Goal: Task Accomplishment & Management: Use online tool/utility

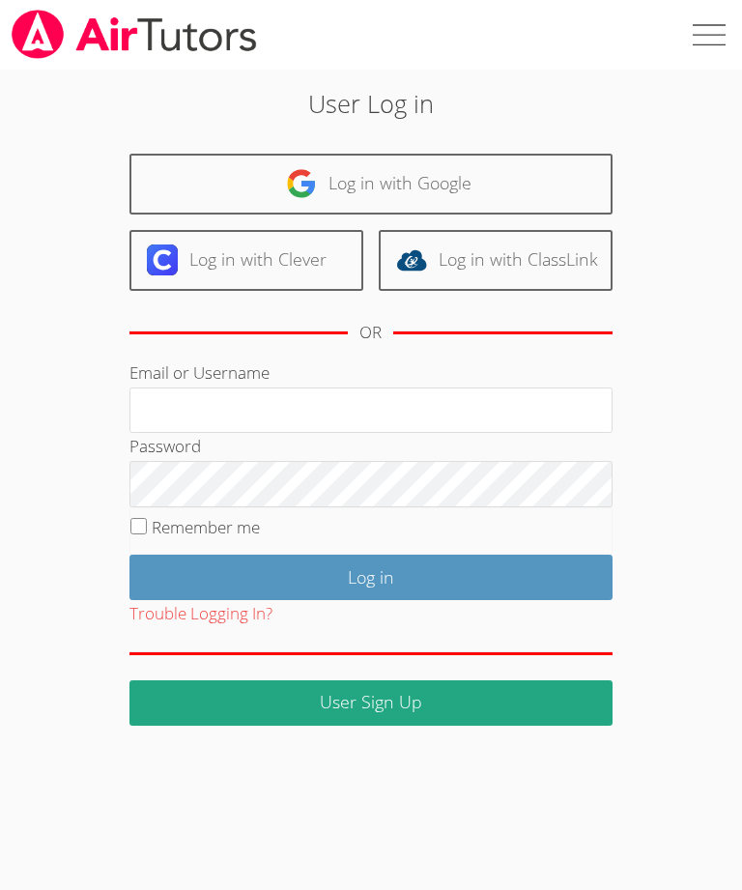
click at [477, 178] on link "Log in with Google" at bounding box center [371, 184] width 483 height 61
click at [39, 451] on div "User Log in Log in with Google Log in with Clever Log in with ClassLink OR Emai…" at bounding box center [371, 397] width 742 height 655
click at [720, 39] on label at bounding box center [708, 35] width 70 height 70
click at [720, 39] on input "checkbox" at bounding box center [708, 35] width 70 height 70
checkbox input "true"
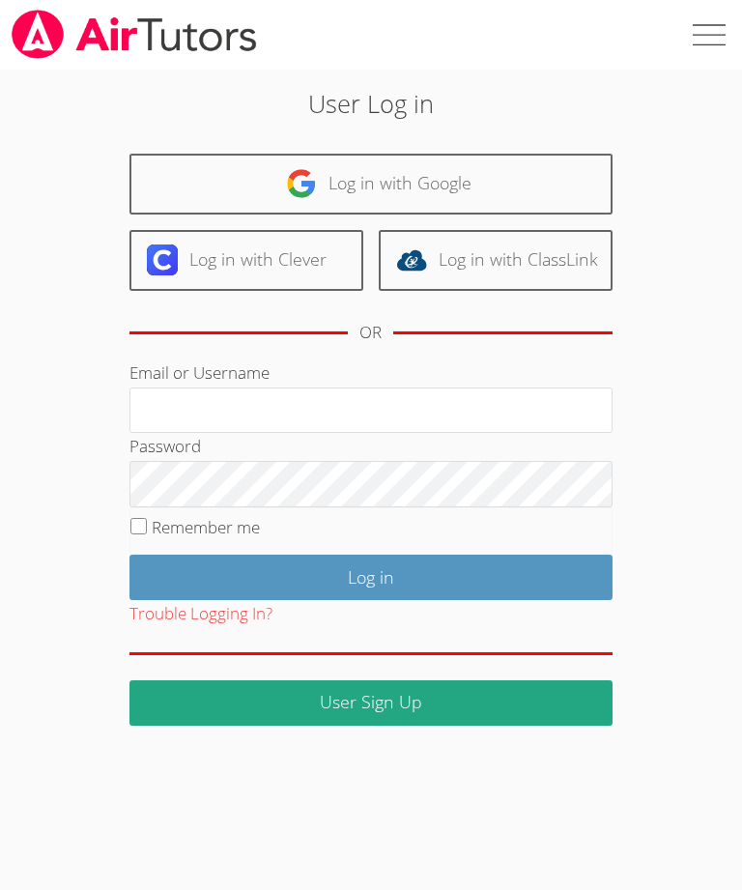
click at [271, 398] on input "Email or Username" at bounding box center [371, 411] width 483 height 46
click at [681, 456] on div "User Log in Log in with Google Log in with Clever Log in with ClassLink OR Emai…" at bounding box center [371, 397] width 742 height 655
click at [468, 716] on link "User Sign Up" at bounding box center [371, 702] width 483 height 45
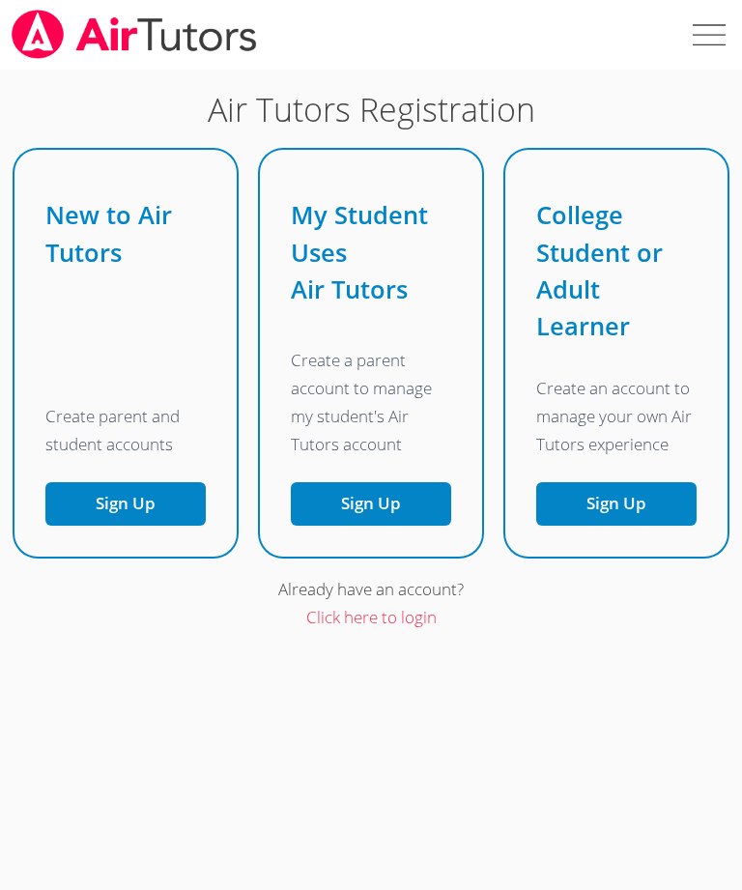
click at [643, 115] on h1 "Air Tutors Registration" at bounding box center [370, 109] width 712 height 49
click at [709, 35] on label at bounding box center [708, 35] width 70 height 70
click at [709, 35] on input "checkbox" at bounding box center [708, 35] width 70 height 70
click at [716, 29] on label at bounding box center [708, 35] width 70 height 70
click at [716, 29] on input "checkbox" at bounding box center [708, 35] width 70 height 70
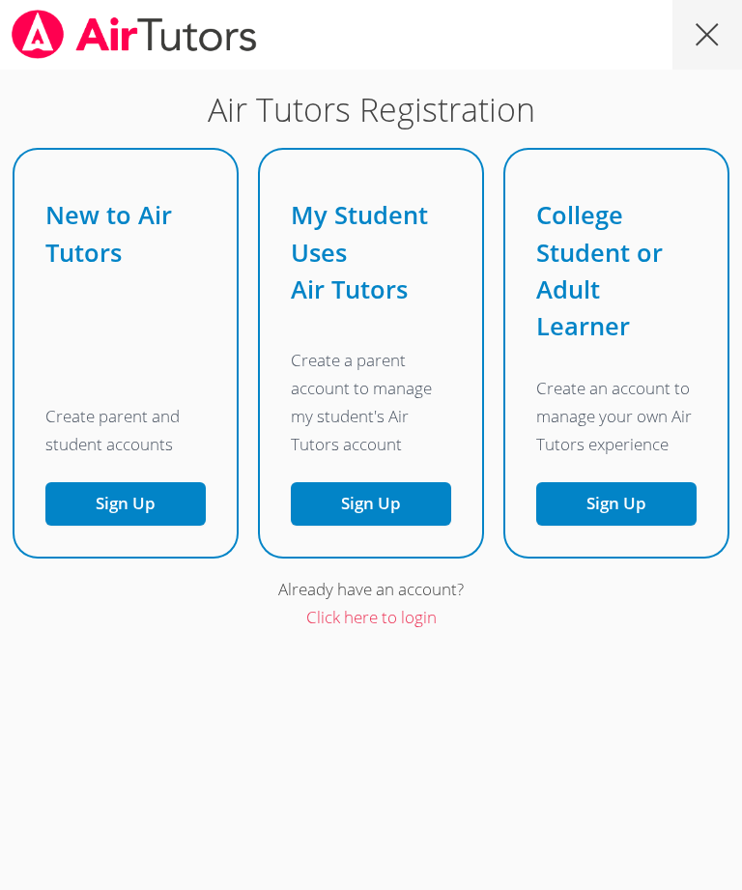
checkbox input "false"
click at [388, 621] on link "Click here to login" at bounding box center [371, 617] width 130 height 22
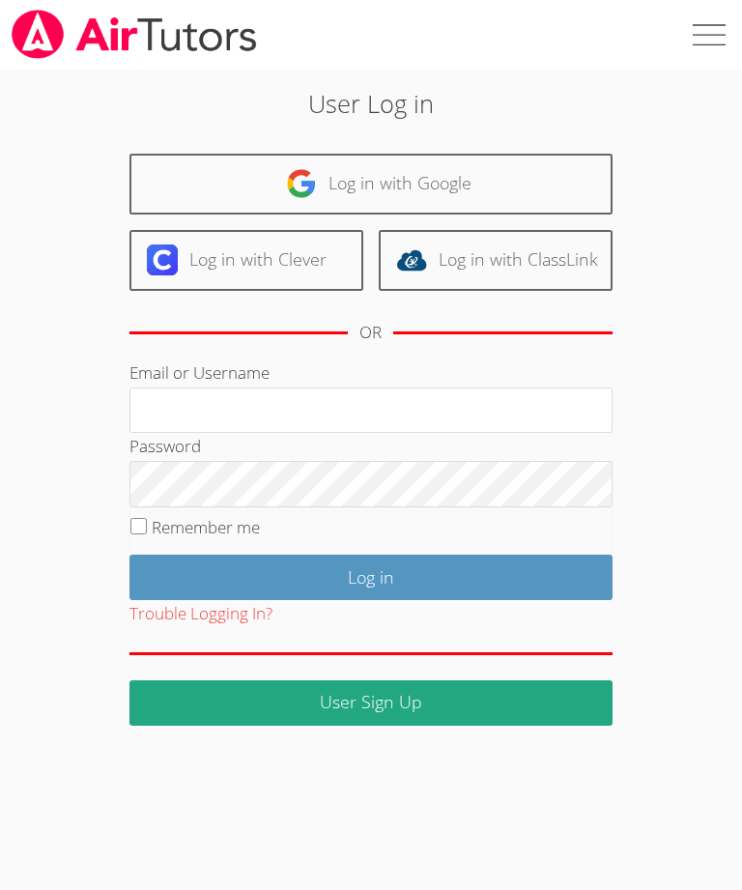
click at [441, 179] on link "Log in with Google" at bounding box center [371, 184] width 483 height 61
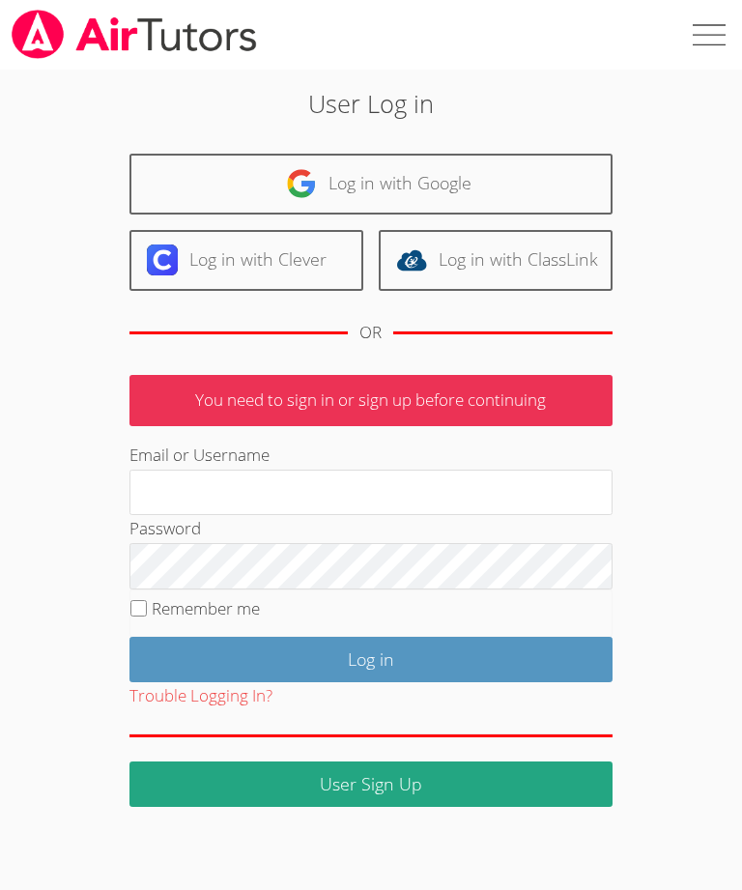
click at [503, 396] on p "You need to sign in or sign up before continuing" at bounding box center [371, 400] width 483 height 51
click at [426, 191] on link "Log in with Google" at bounding box center [371, 184] width 483 height 61
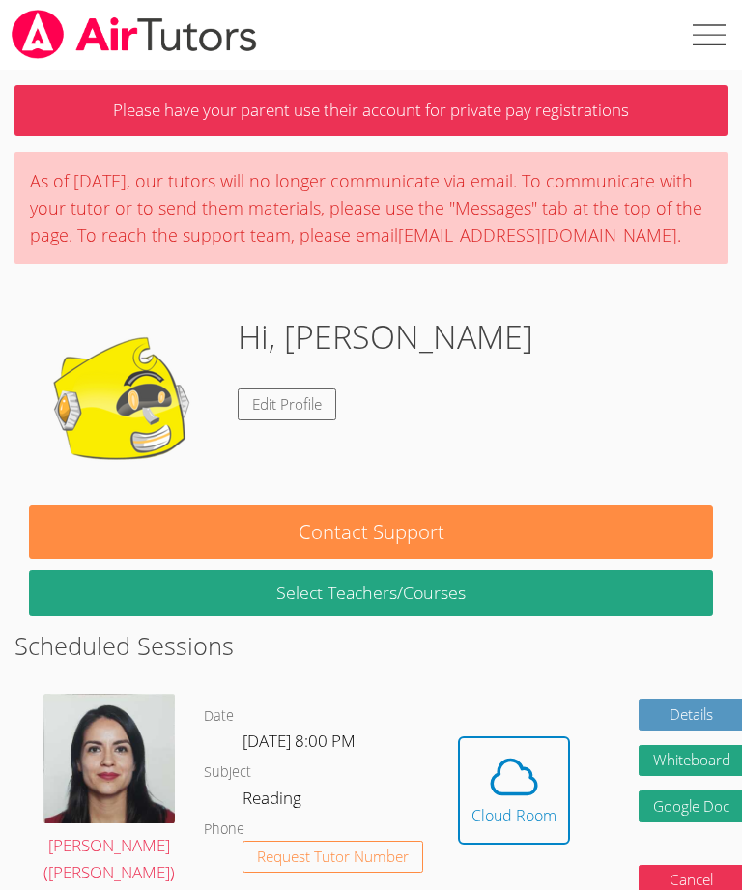
click at [492, 777] on icon at bounding box center [514, 777] width 44 height 34
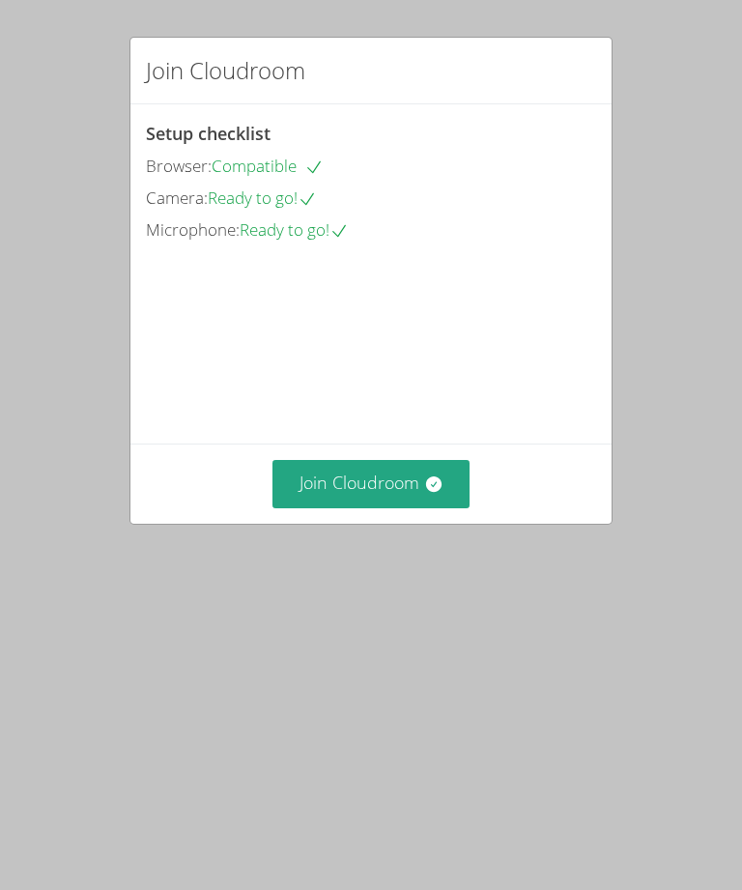
click at [406, 507] on button "Join Cloudroom" at bounding box center [372, 483] width 198 height 47
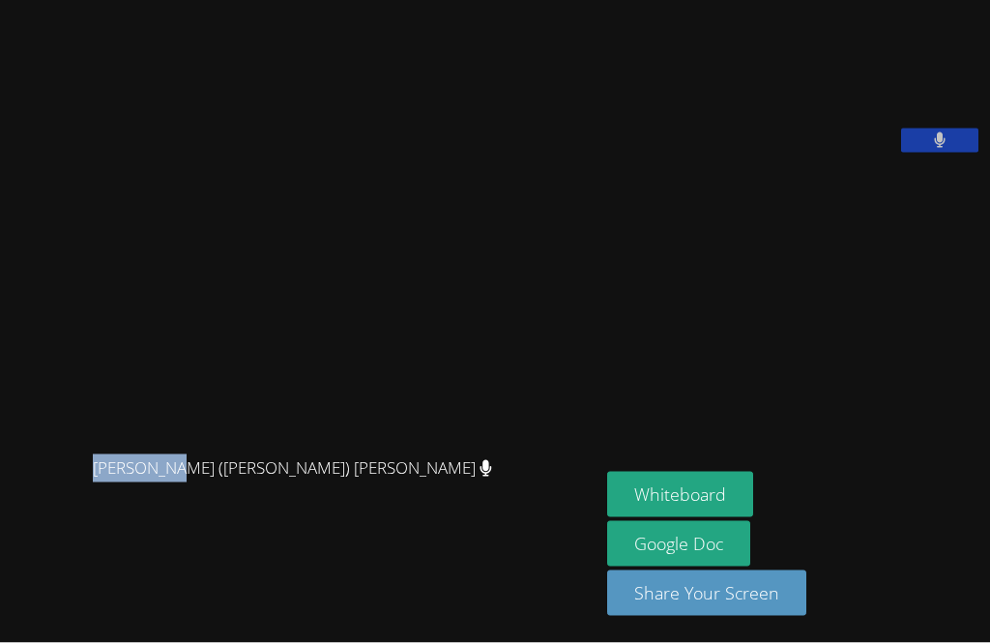
scroll to position [13, 0]
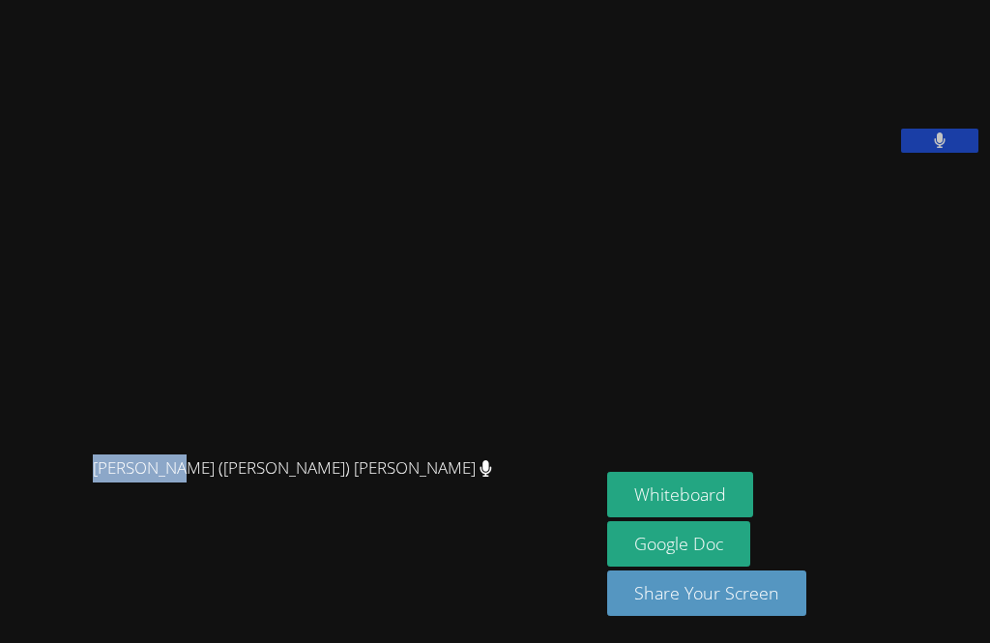
click at [672, 517] on button "Whiteboard" at bounding box center [680, 494] width 146 height 45
